Goal: Task Accomplishment & Management: Use online tool/utility

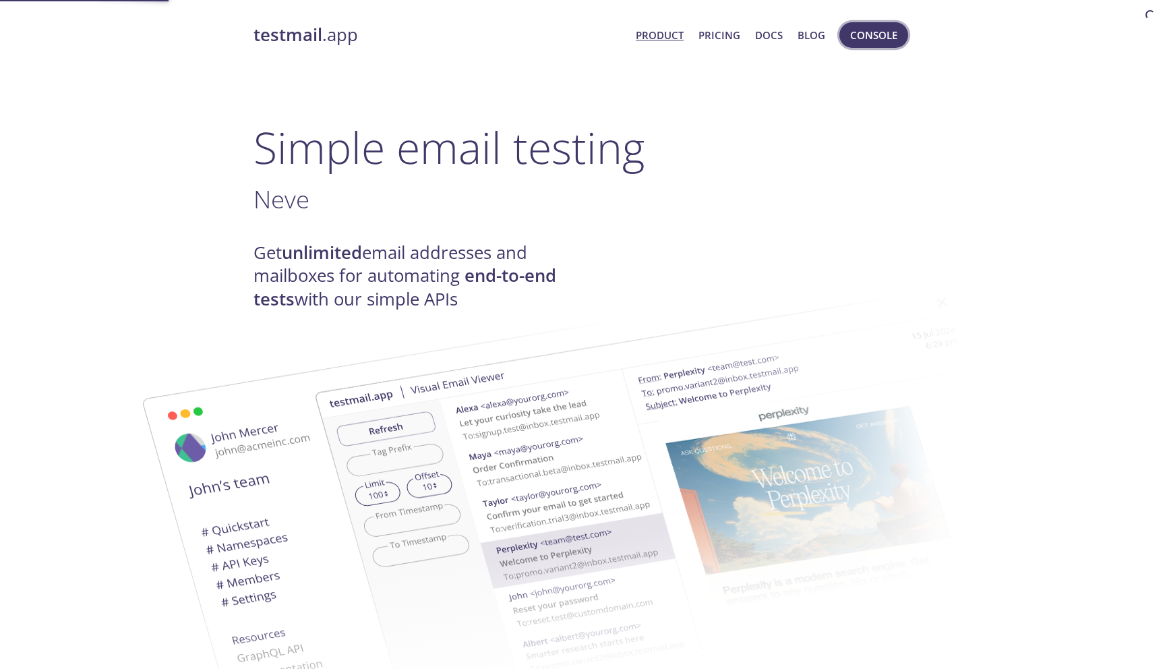
click at [872, 30] on span "Console" at bounding box center [873, 35] width 47 height 18
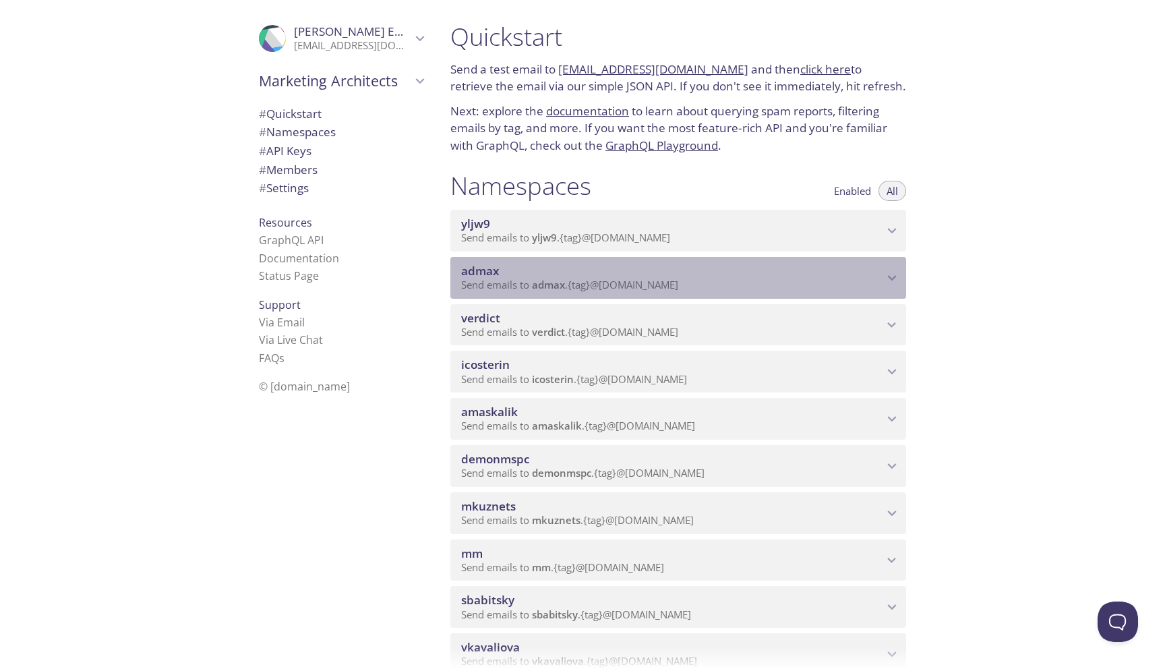
click at [695, 280] on p "Send emails to admax . {tag} @inbox.testmail.app" at bounding box center [672, 284] width 422 height 13
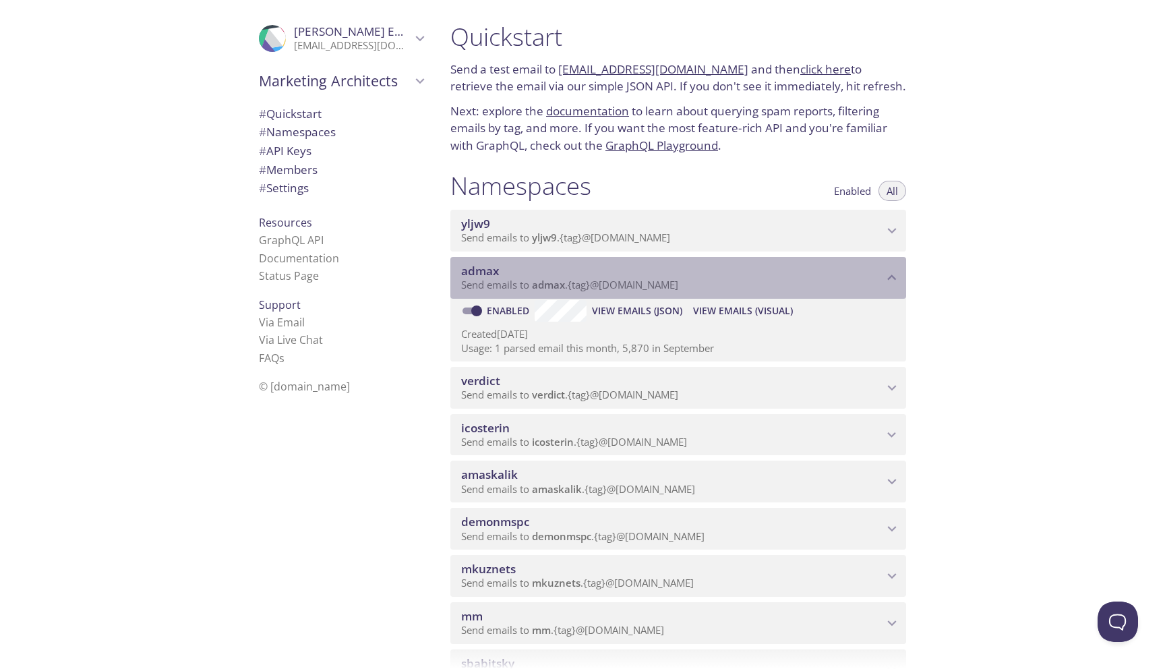
click at [752, 274] on span "admax" at bounding box center [672, 271] width 422 height 15
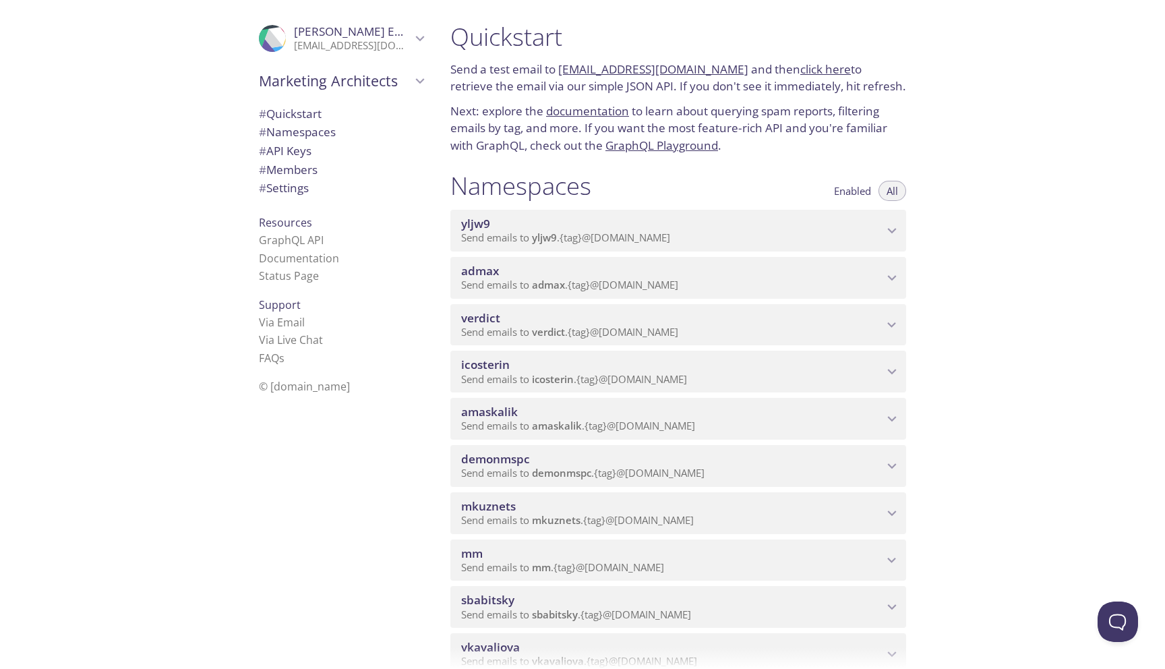
click at [726, 275] on span "admax" at bounding box center [672, 271] width 422 height 15
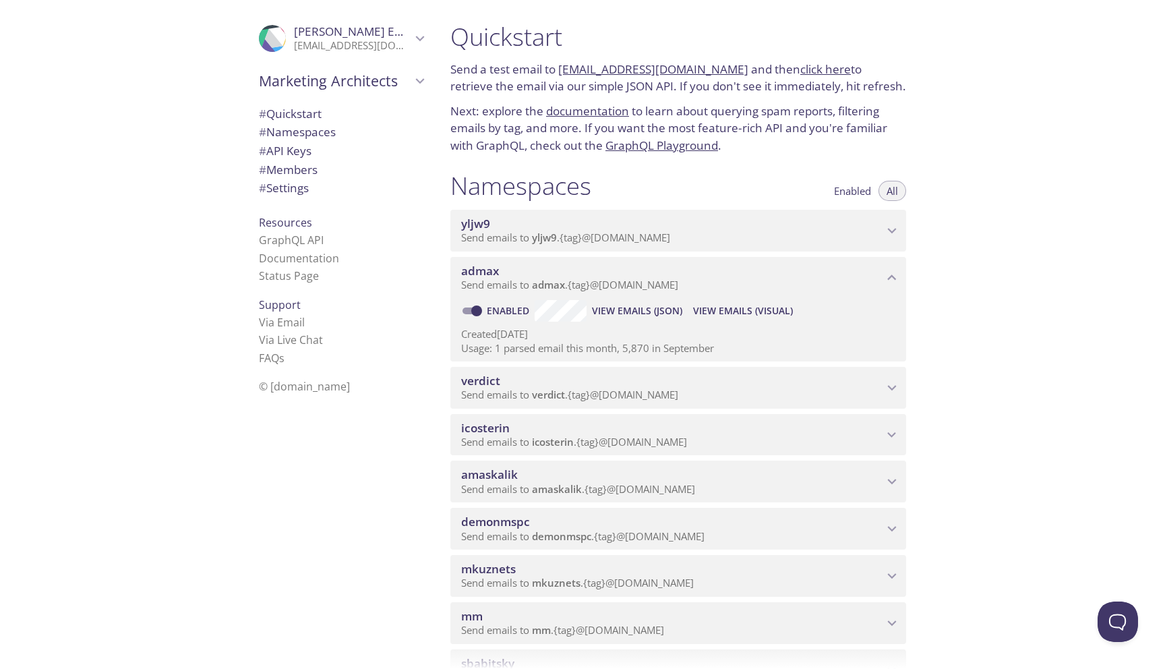
scroll to position [18, 0]
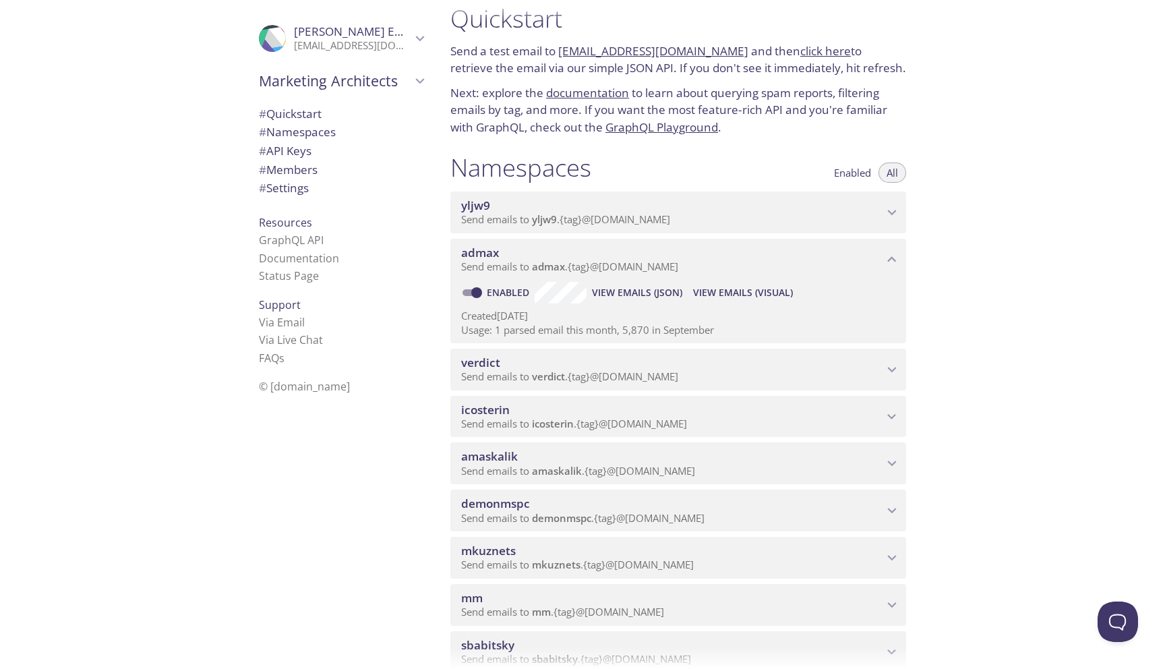
click at [744, 284] on span "View Emails (Visual)" at bounding box center [743, 292] width 100 height 16
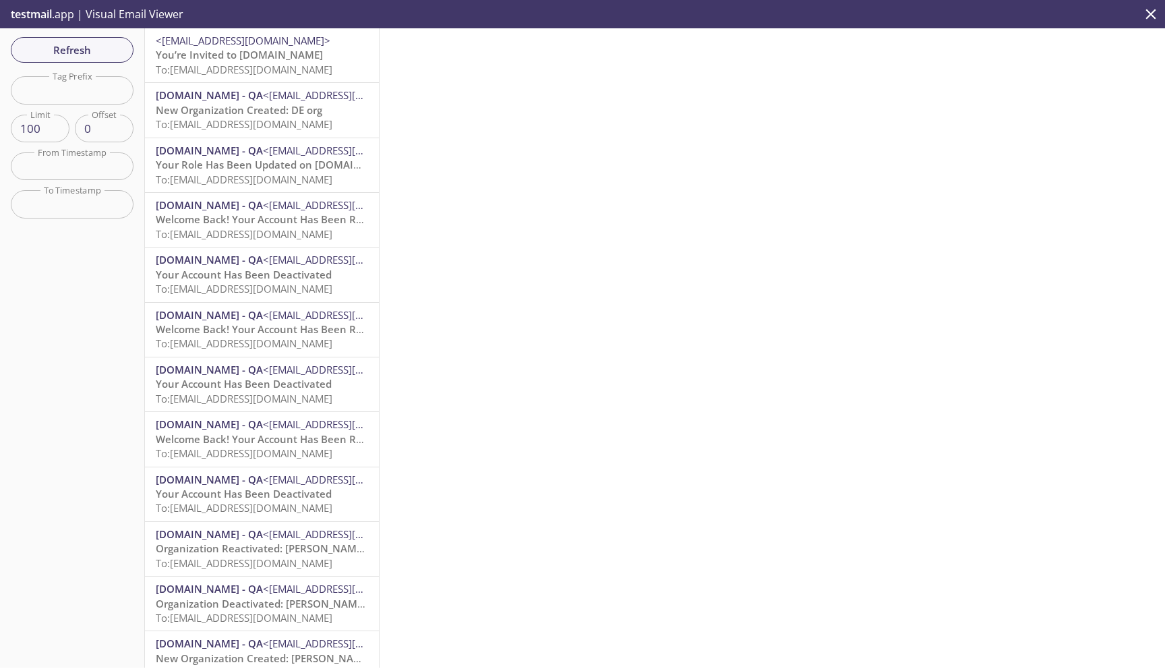
click at [276, 44] on span "<[EMAIL_ADDRESS][DOMAIN_NAME]>" at bounding box center [243, 40] width 175 height 13
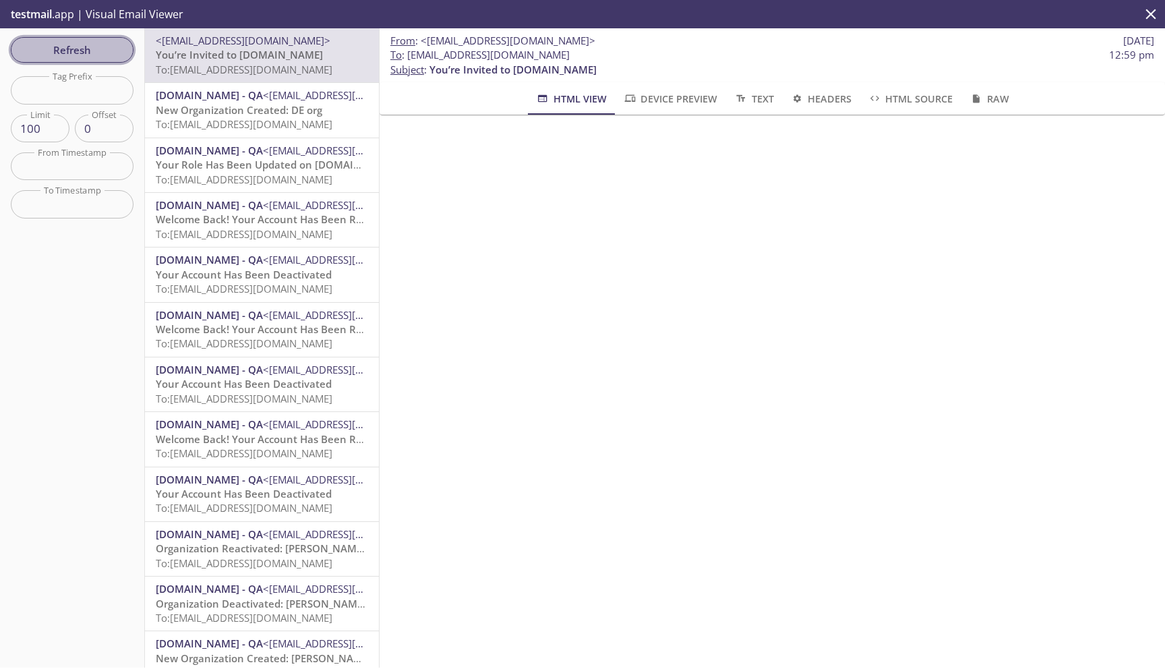
click at [86, 49] on span "Refresh" at bounding box center [72, 50] width 101 height 18
